Goal: Find specific page/section: Find specific page/section

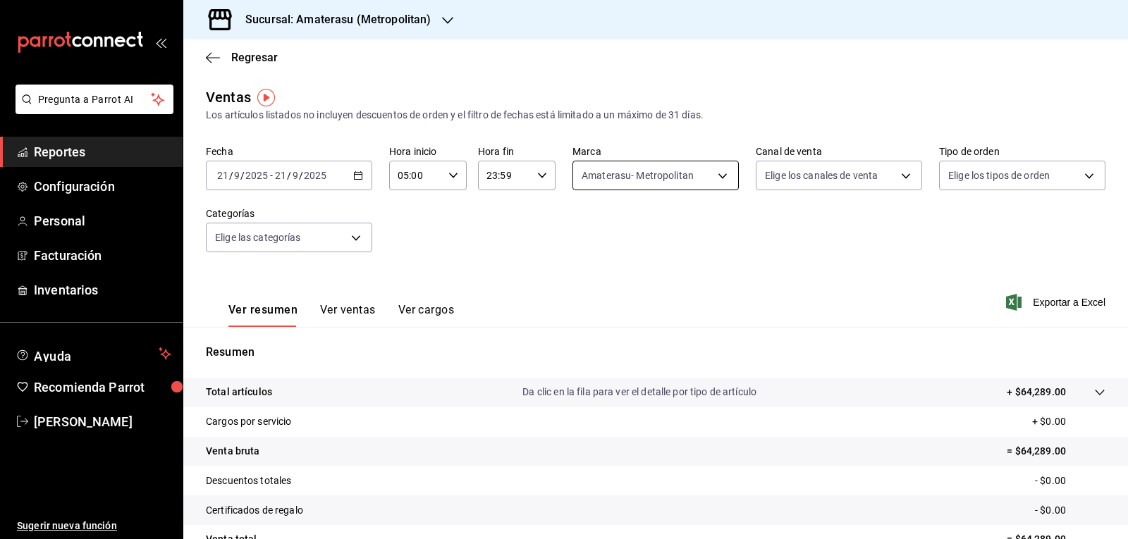
click at [637, 176] on body "Pregunta a Parrot AI Reportes Configuración Personal Facturación Inventarios Ay…" at bounding box center [564, 269] width 1128 height 539
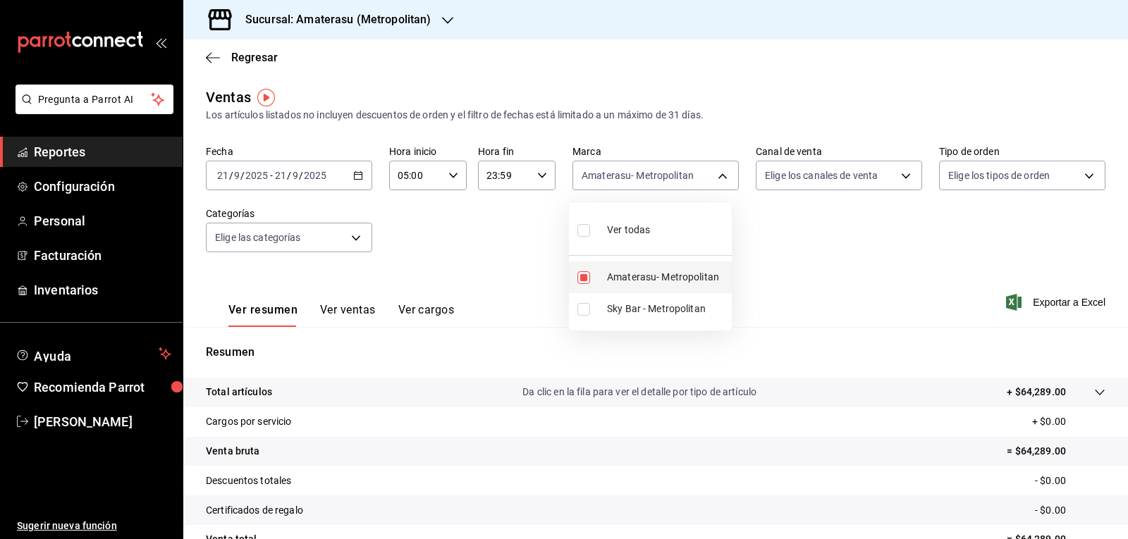
click at [577, 273] on input "checkbox" at bounding box center [583, 277] width 13 height 13
checkbox input "false"
click at [589, 281] on input "checkbox" at bounding box center [583, 277] width 13 height 13
checkbox input "true"
type input "e4cd7fcb-d45b-43ae-a99f-ad4ccfcd9032"
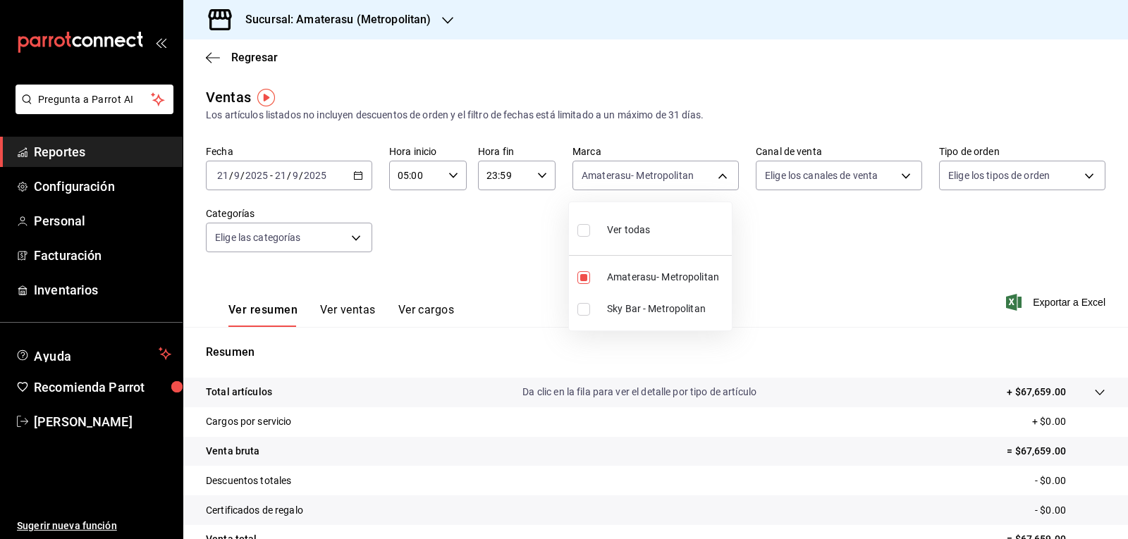
click at [842, 296] on div at bounding box center [564, 269] width 1128 height 539
click at [577, 183] on body "Pregunta a Parrot AI Reportes Configuración Personal Facturación Inventarios Ay…" at bounding box center [564, 269] width 1128 height 539
click at [577, 274] on input "checkbox" at bounding box center [583, 277] width 13 height 13
checkbox input "false"
click at [587, 311] on input "checkbox" at bounding box center [583, 309] width 13 height 13
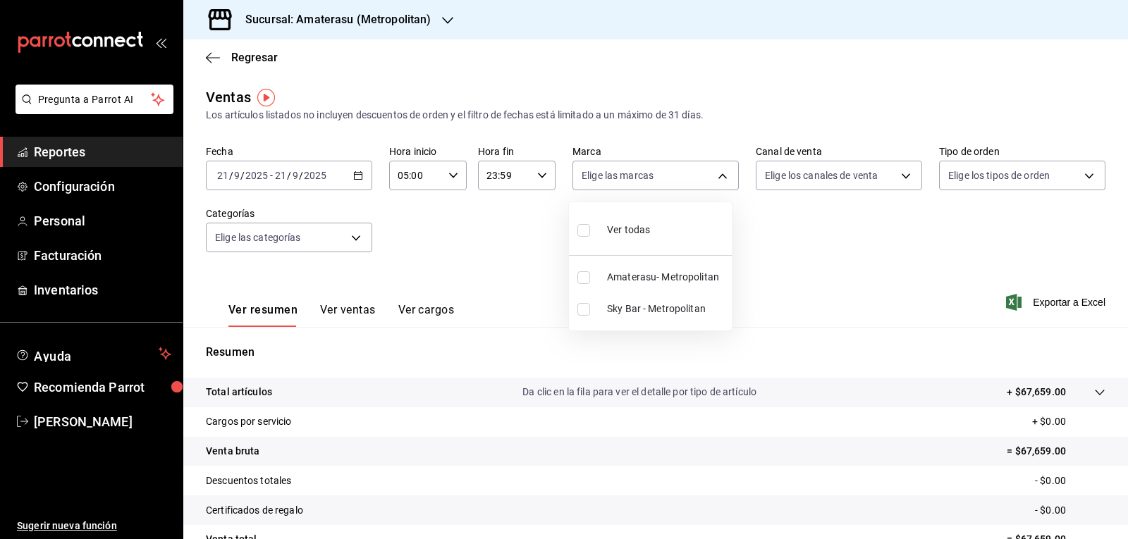
checkbox input "true"
type input "f3afaab8-8c3d-4e49-a299-af9bdf6027b2"
click at [819, 300] on div at bounding box center [564, 269] width 1128 height 539
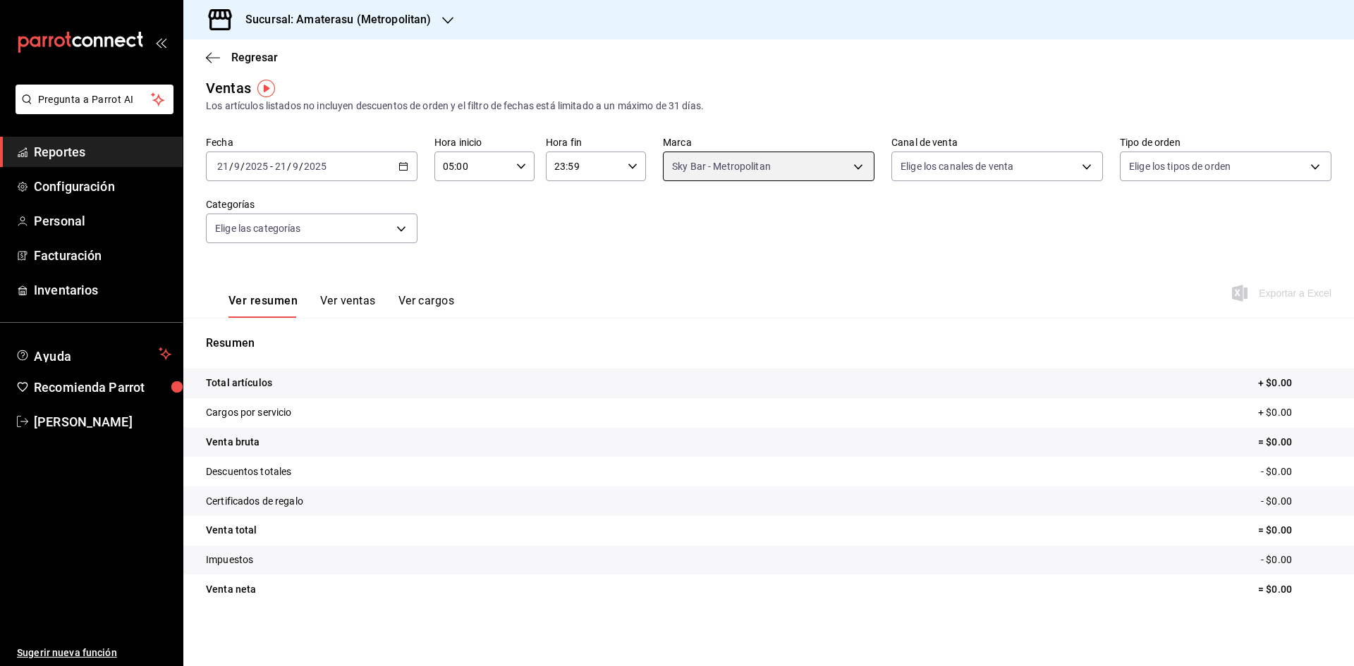
scroll to position [9, 0]
